Goal: Task Accomplishment & Management: Manage account settings

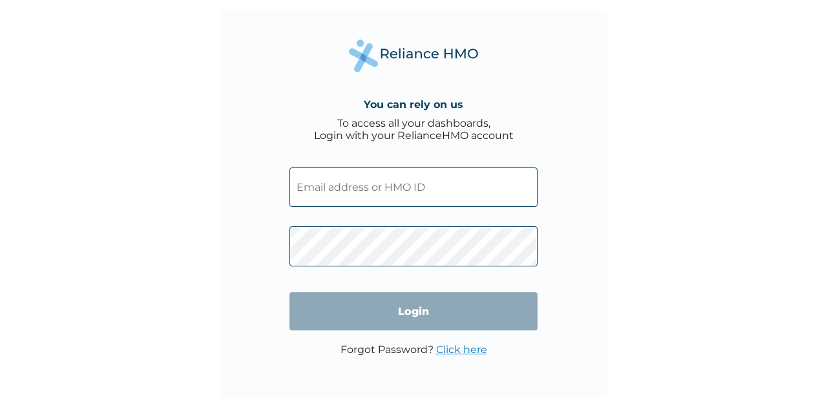
type input "HLE/10004/A"
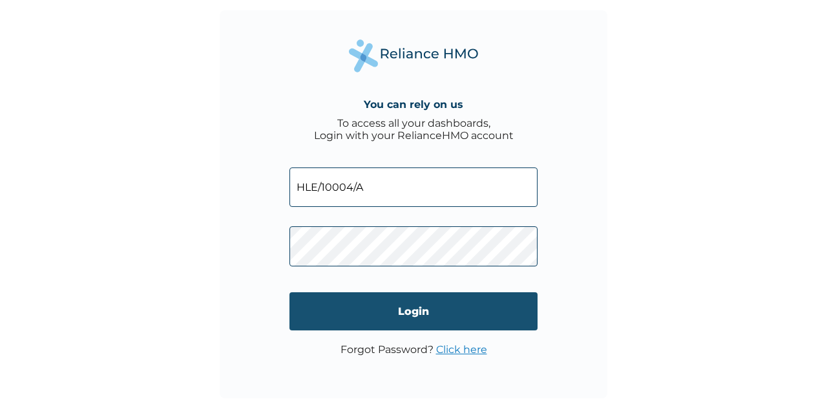
click at [384, 311] on input "Login" at bounding box center [413, 311] width 248 height 38
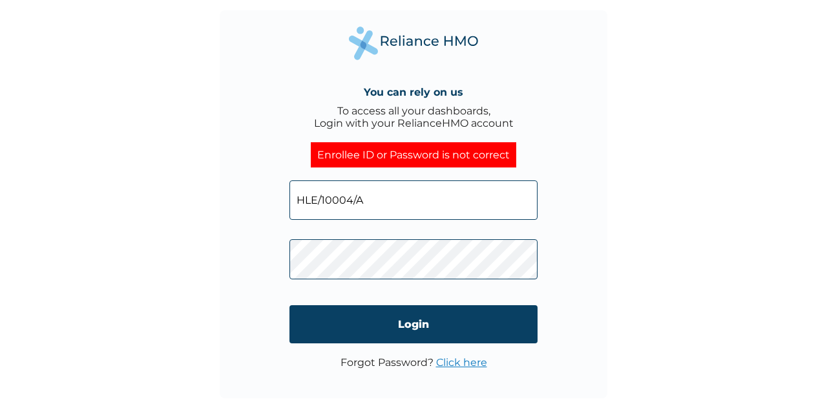
drag, startPoint x: 298, startPoint y: 201, endPoint x: 366, endPoint y: 201, distance: 68.5
click at [366, 201] on input "HLE/10004/A" at bounding box center [413, 199] width 248 height 39
click at [470, 360] on link "Click here" at bounding box center [461, 362] width 51 height 12
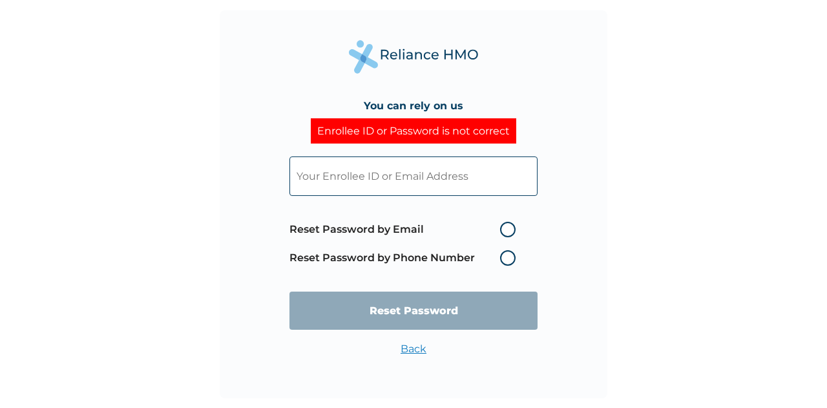
type input "HLE/10004/A"
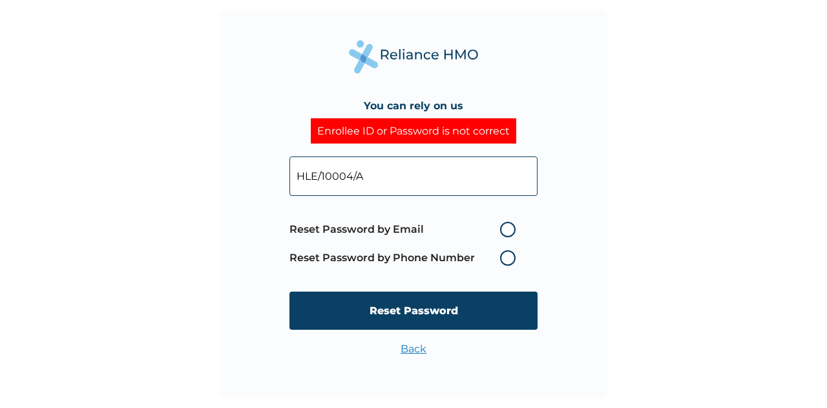
click at [508, 227] on label "Reset Password by Email" at bounding box center [405, 230] width 233 height 16
click at [503, 227] on input "Reset Password by Email" at bounding box center [492, 229] width 21 height 21
radio input "true"
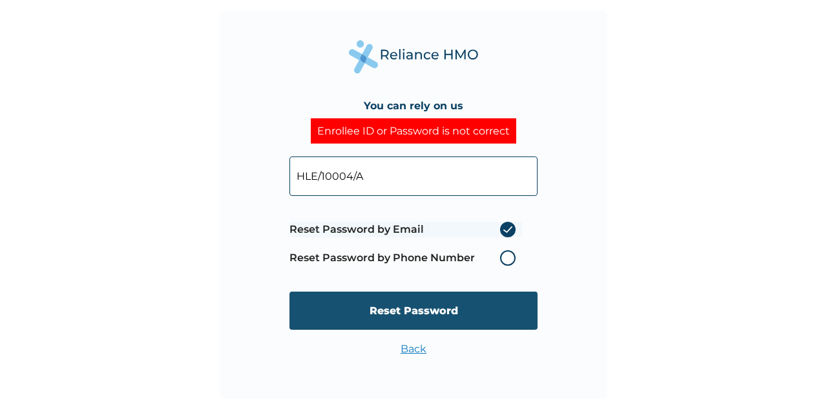
click at [424, 318] on input "Reset Password" at bounding box center [413, 310] width 248 height 38
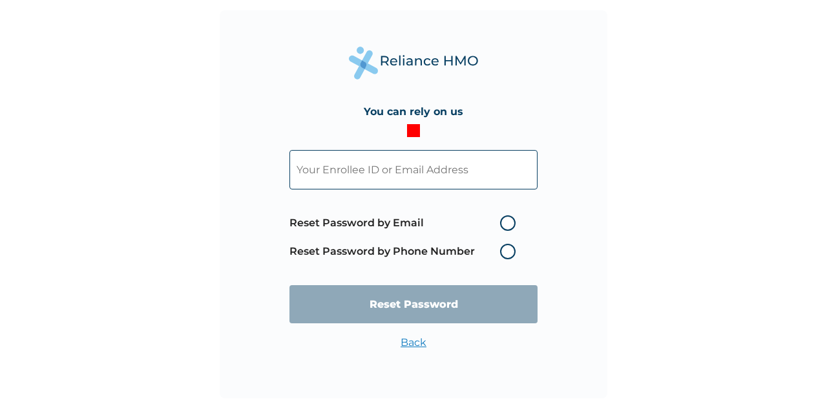
type input "HLE/10004/A"
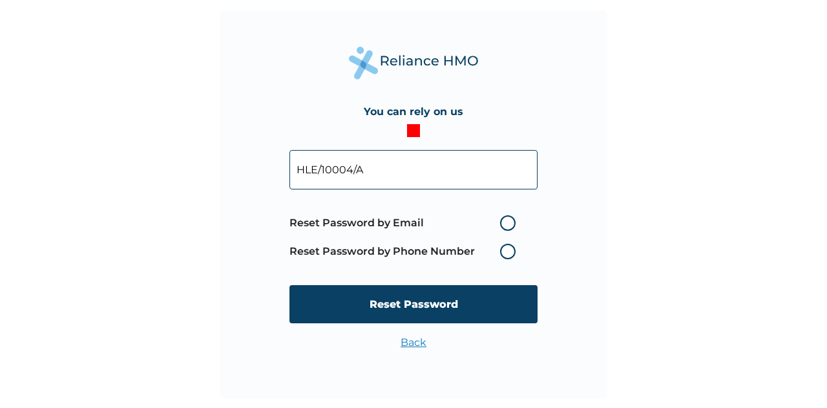
click at [510, 221] on label "Reset Password by Email" at bounding box center [405, 223] width 233 height 16
click at [503, 221] on input "Reset Password by Email" at bounding box center [492, 223] width 21 height 21
radio input "true"
click at [506, 257] on label "Reset Password by Phone Number" at bounding box center [405, 252] width 233 height 16
click at [510, 253] on label "Reset Password by Phone Number" at bounding box center [405, 252] width 233 height 16
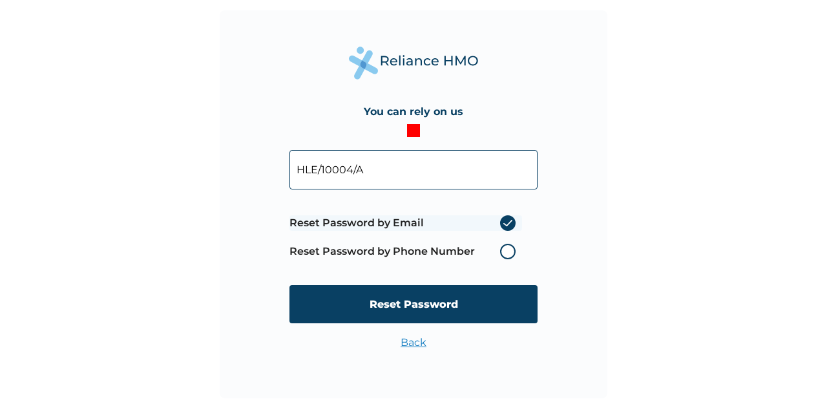
click at [511, 225] on label "Reset Password by Email" at bounding box center [405, 223] width 233 height 16
click at [503, 225] on input "Reset Password by Email" at bounding box center [492, 223] width 21 height 21
click at [511, 225] on label "Reset Password by Email" at bounding box center [405, 223] width 233 height 16
click at [503, 225] on input "Reset Password by Email" at bounding box center [492, 223] width 21 height 21
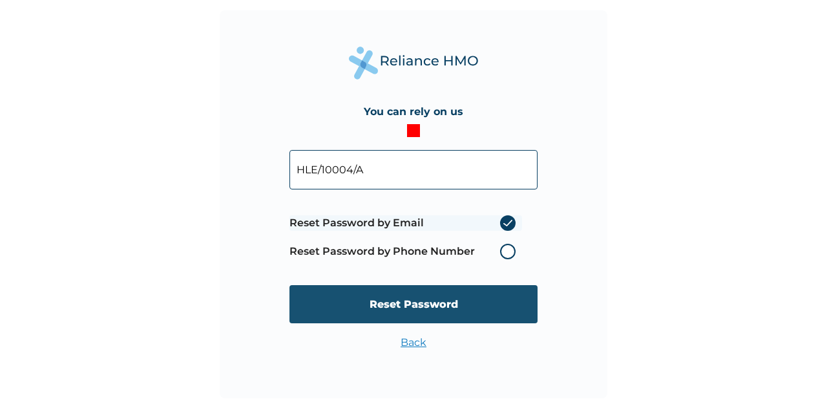
click at [444, 308] on input "Reset Password" at bounding box center [413, 304] width 248 height 38
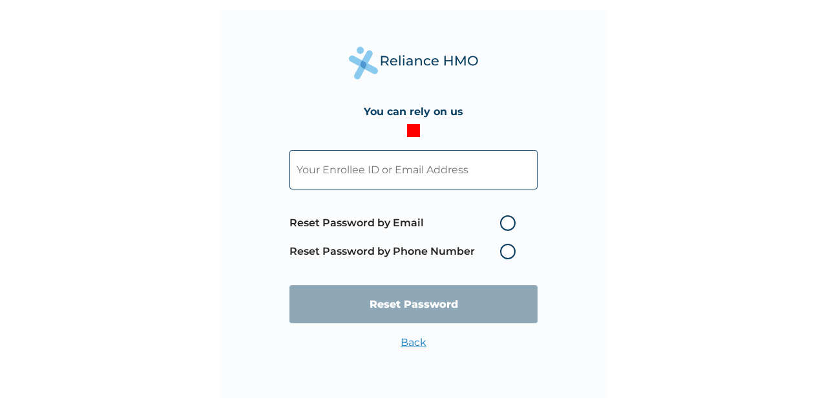
click at [506, 248] on label "Reset Password by Phone Number" at bounding box center [405, 252] width 233 height 16
click at [508, 249] on label "Reset Password by Phone Number" at bounding box center [405, 252] width 233 height 16
click at [508, 223] on label "Reset Password by Email" at bounding box center [405, 223] width 233 height 16
click at [503, 223] on input "Reset Password by Email" at bounding box center [492, 223] width 21 height 21
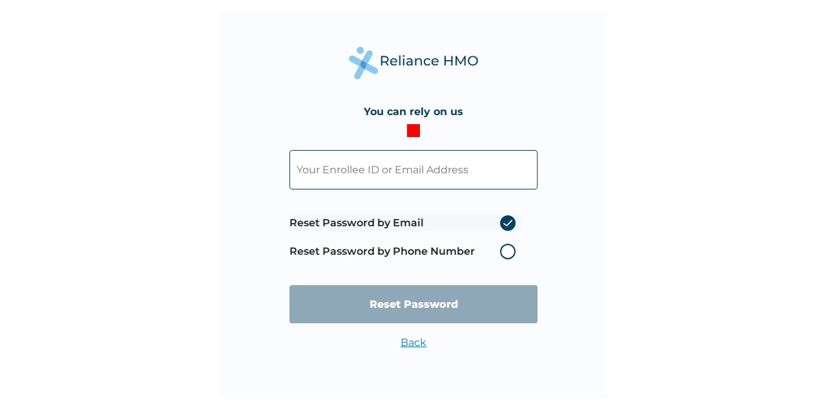
radio input "true"
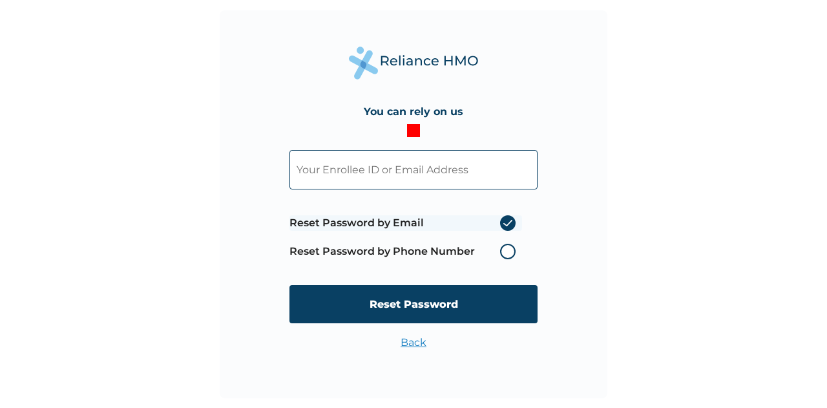
click at [337, 174] on input "text" at bounding box center [413, 169] width 248 height 39
type input "HLE/10004/A"
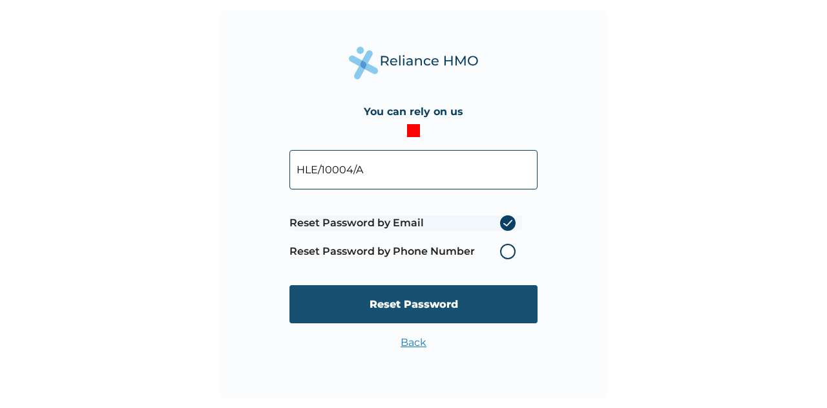
click at [416, 302] on input "Reset Password" at bounding box center [413, 304] width 248 height 38
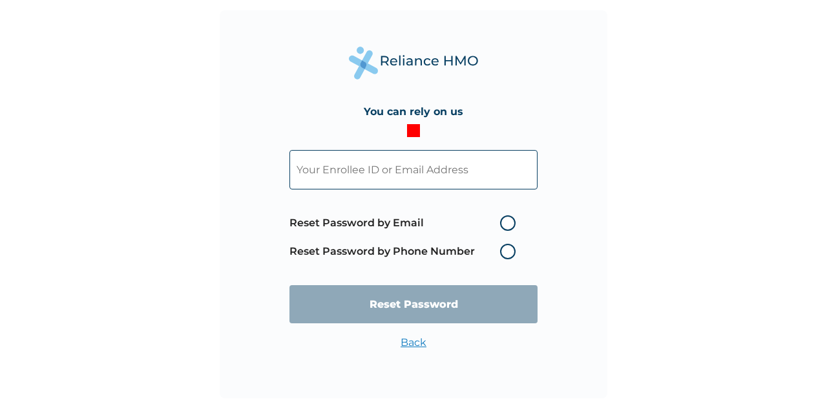
type input "HLE/10004/A"
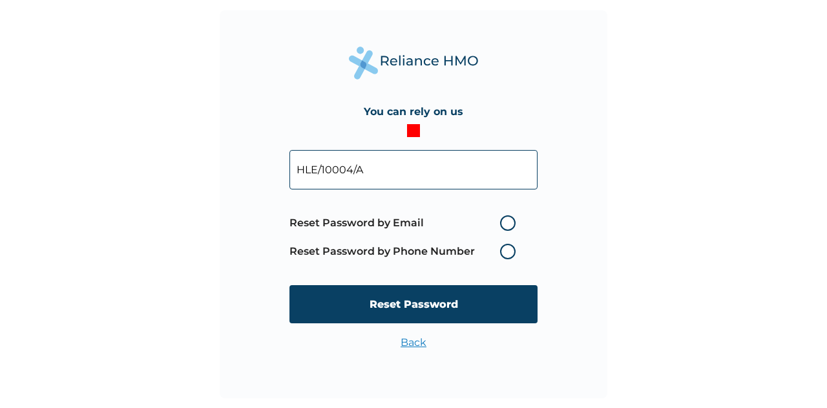
click at [504, 249] on label "Reset Password by Phone Number" at bounding box center [405, 252] width 233 height 16
click at [505, 247] on label "Reset Password by Phone Number" at bounding box center [405, 252] width 233 height 16
click at [505, 220] on label "Reset Password by Email" at bounding box center [405, 223] width 233 height 16
click at [503, 220] on input "Reset Password by Email" at bounding box center [492, 223] width 21 height 21
radio input "true"
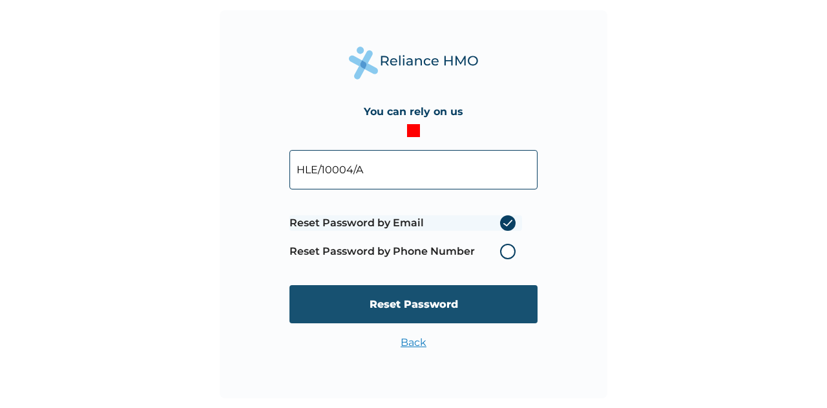
click at [440, 310] on input "Reset Password" at bounding box center [413, 304] width 248 height 38
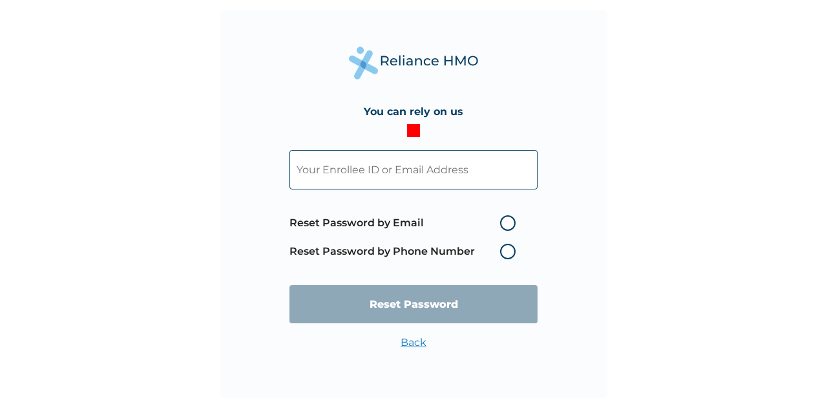
click at [642, 140] on div "You can rely on us Reset Password by Email Reset Password by Phone Number Reset…" at bounding box center [413, 204] width 827 height 408
